Goal: Find specific page/section: Find specific page/section

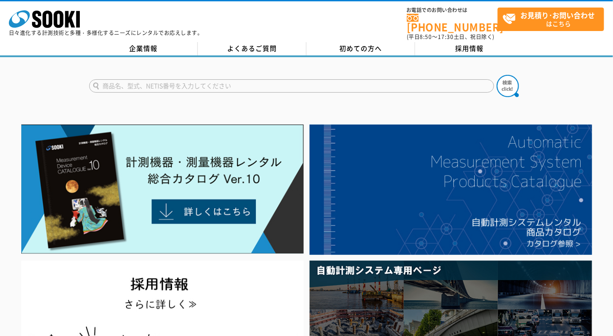
click at [189, 79] on input "text" at bounding box center [291, 85] width 405 height 13
type input "NSR"
click at [497, 75] on button at bounding box center [508, 86] width 22 height 22
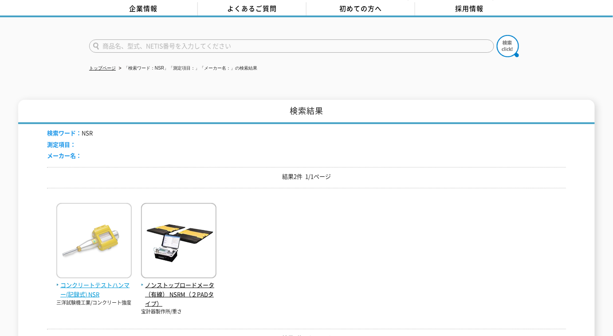
scroll to position [80, 0]
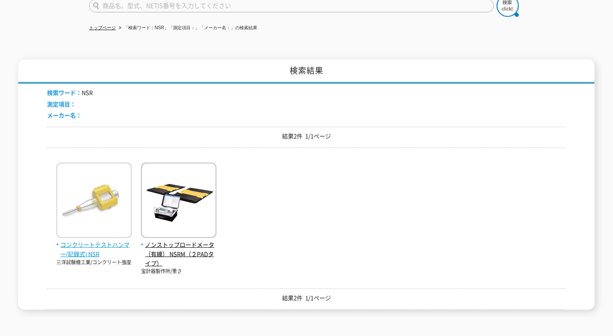
click at [76, 229] on img at bounding box center [93, 202] width 75 height 78
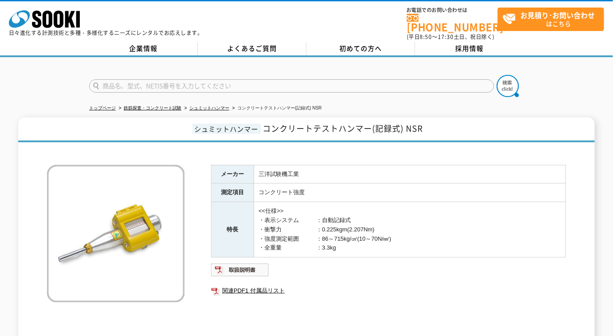
scroll to position [139, 0]
